Goal: Information Seeking & Learning: Learn about a topic

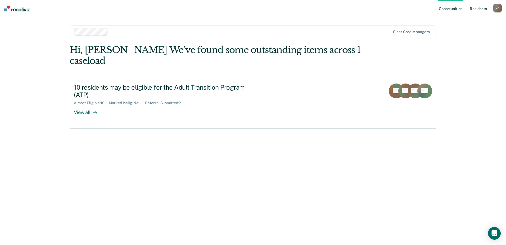
click at [472, 8] on link "Resident s" at bounding box center [478, 8] width 19 height 17
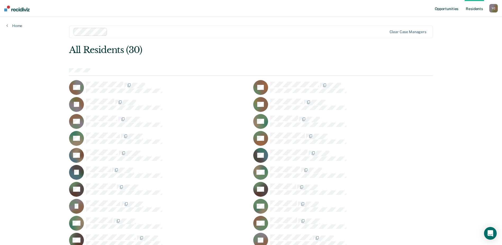
click at [444, 10] on link "Opportunities" at bounding box center [447, 8] width 26 height 17
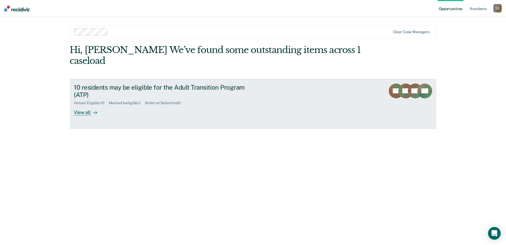
click at [83, 106] on link "10 residents may be eligible for the Adult Transition Program (ATP) Almost Elig…" at bounding box center [253, 104] width 367 height 50
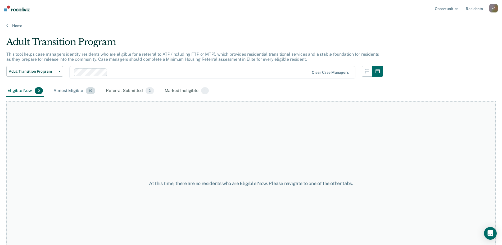
click at [77, 94] on div "Almost Eligible 10" at bounding box center [74, 91] width 44 height 12
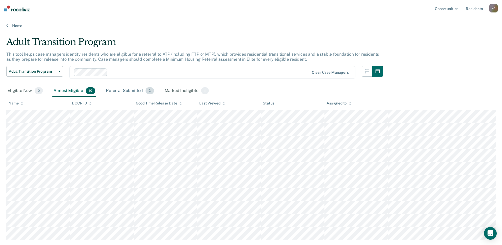
click at [131, 94] on div "Referral Submitted 2" at bounding box center [130, 91] width 50 height 12
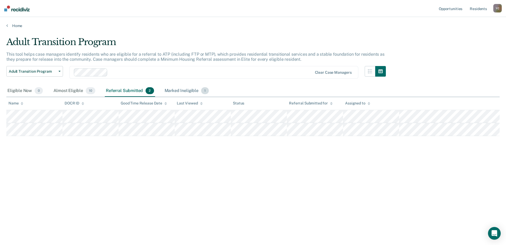
click at [184, 92] on div "Marked Ineligible 1" at bounding box center [187, 91] width 47 height 12
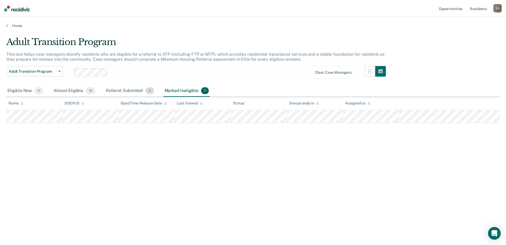
click at [133, 90] on div "Referral Submitted 2" at bounding box center [130, 91] width 50 height 12
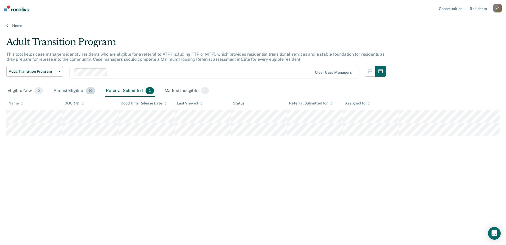
click at [75, 88] on div "Almost Eligible 10" at bounding box center [74, 91] width 44 height 12
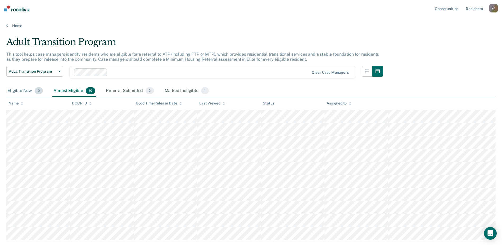
click at [15, 88] on div "Eligible Now 0" at bounding box center [25, 91] width 38 height 12
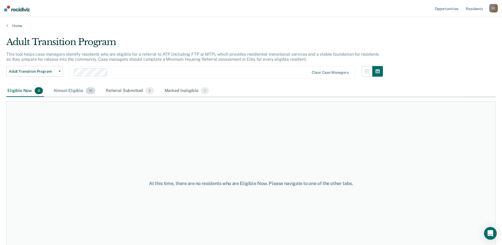
click at [73, 89] on div "Almost Eligible 10" at bounding box center [74, 91] width 44 height 12
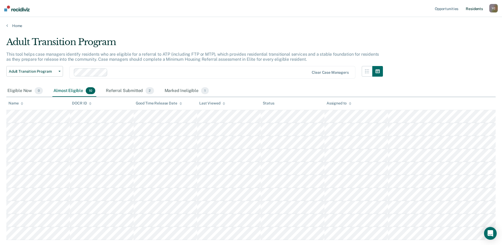
click at [477, 11] on link "Resident s" at bounding box center [474, 8] width 19 height 17
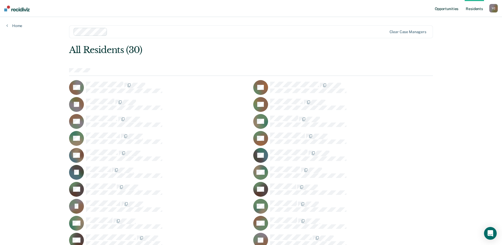
click at [458, 8] on link "Opportunities" at bounding box center [447, 8] width 26 height 17
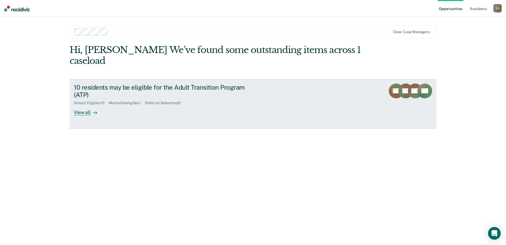
click at [82, 105] on div "View all" at bounding box center [89, 110] width 30 height 10
